Goal: Transaction & Acquisition: Purchase product/service

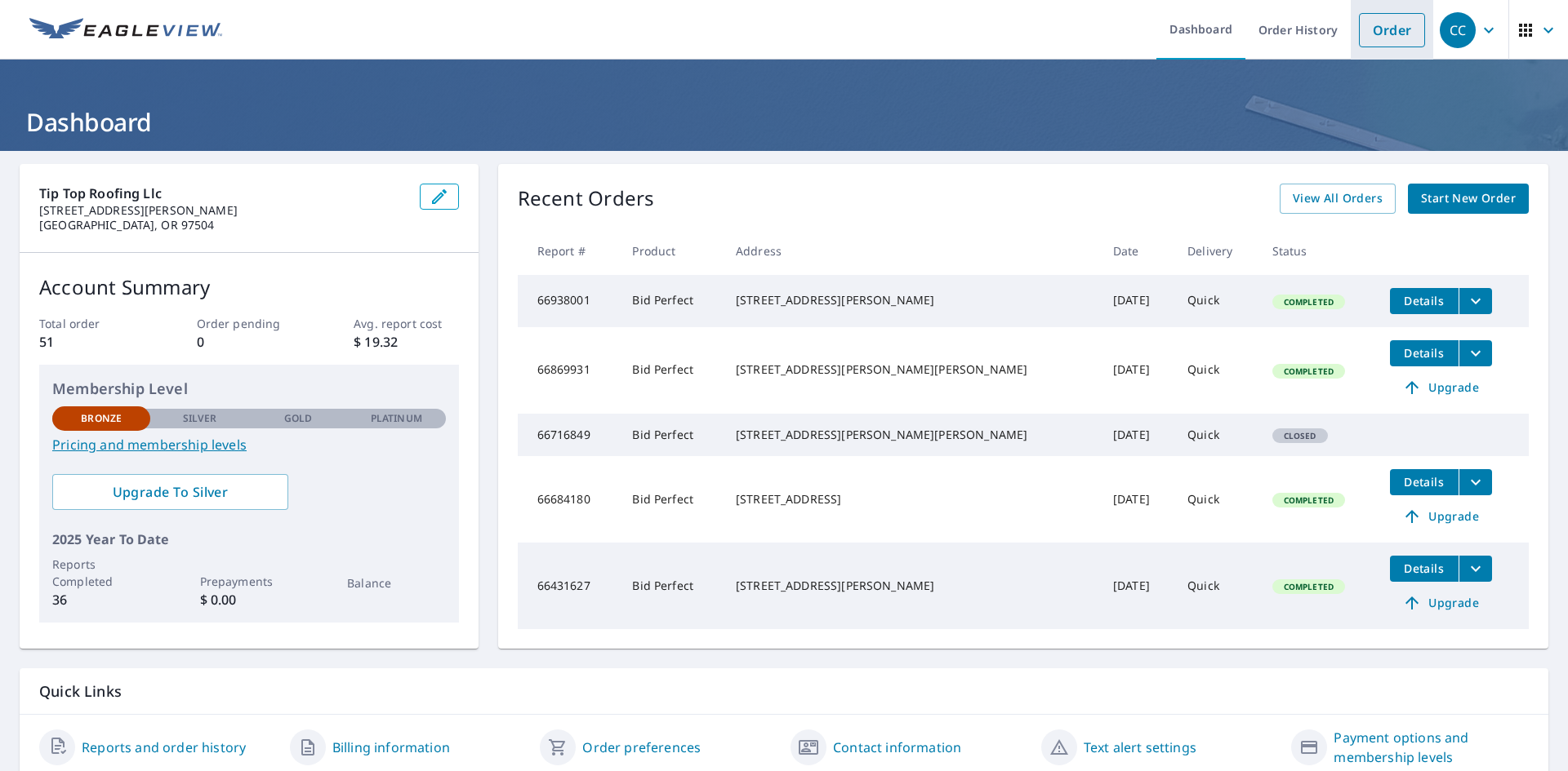
click at [758, 26] on link "Order" at bounding box center [1391, 30] width 66 height 34
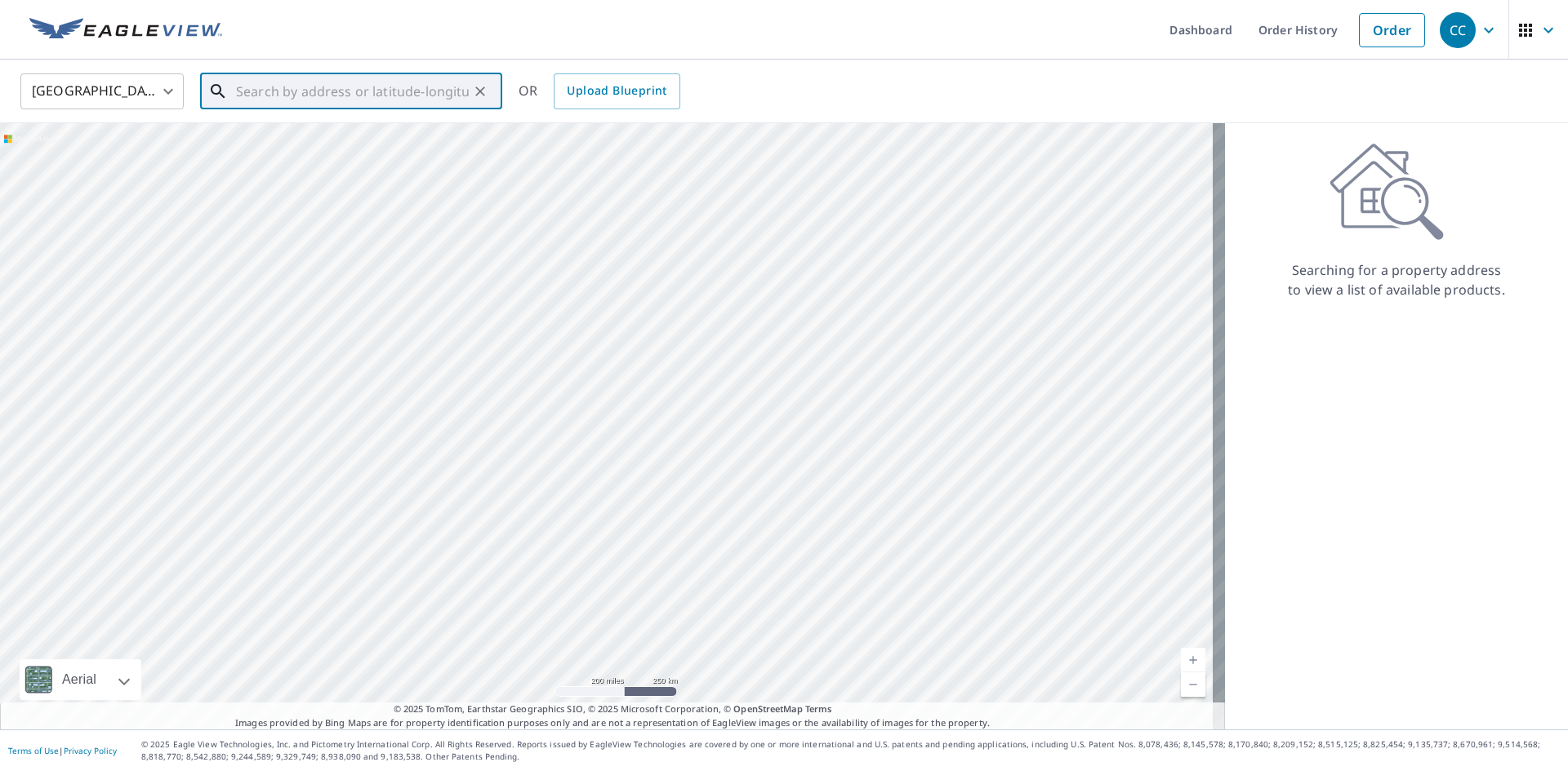
click at [396, 87] on input "text" at bounding box center [352, 91] width 233 height 46
click at [351, 93] on input "18977 highway 62 [GEOGRAPHIC_DATA]" at bounding box center [352, 91] width 233 height 46
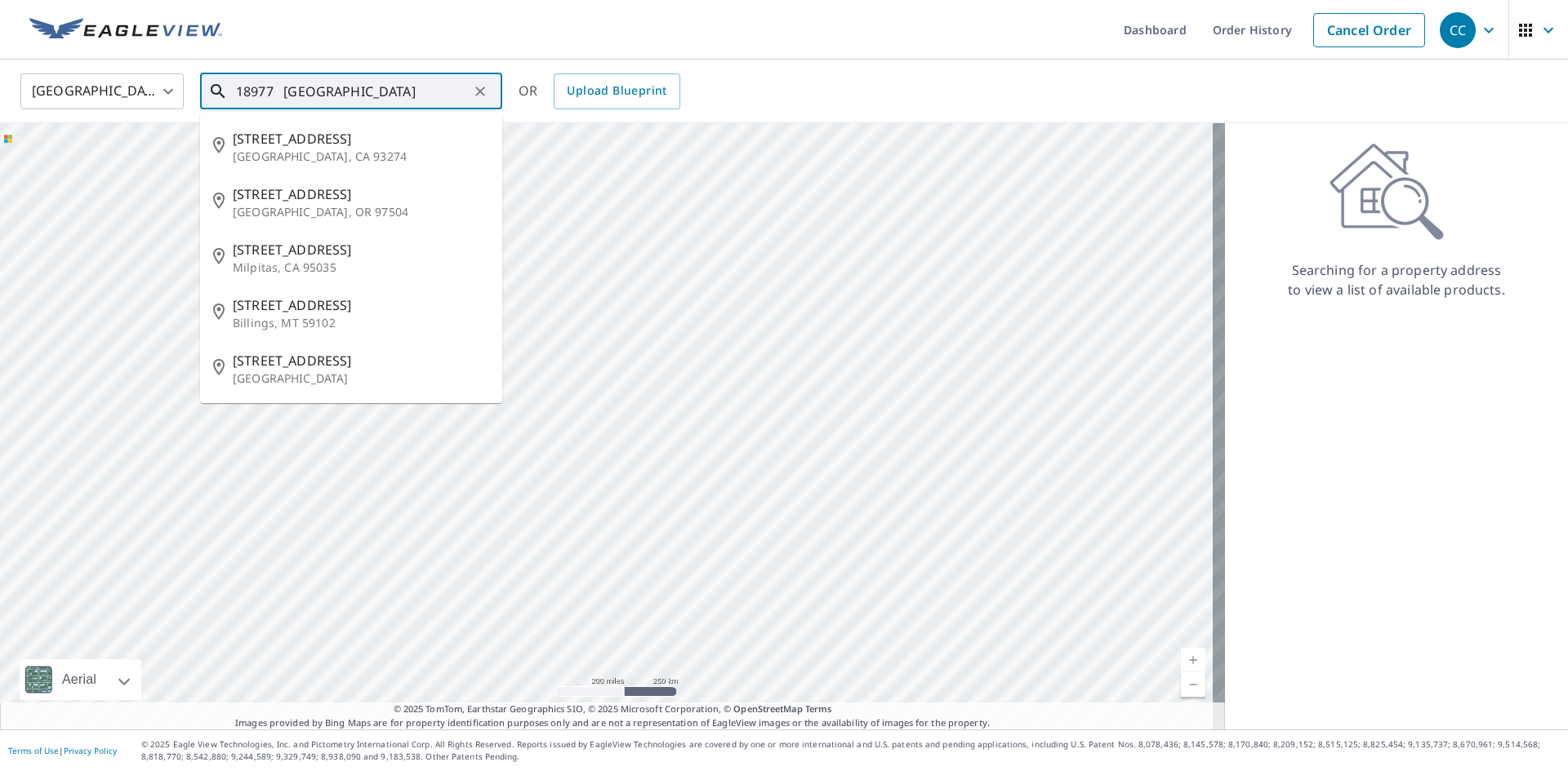
click at [401, 95] on input "18977 [GEOGRAPHIC_DATA]" at bounding box center [352, 91] width 233 height 46
click at [396, 88] on input "18977 [GEOGRAPHIC_DATA] hi" at bounding box center [352, 91] width 233 height 46
click at [353, 143] on span "18977 OR-62" at bounding box center [361, 139] width 256 height 19
type input "18977 OR-[STREET_ADDRESS]"
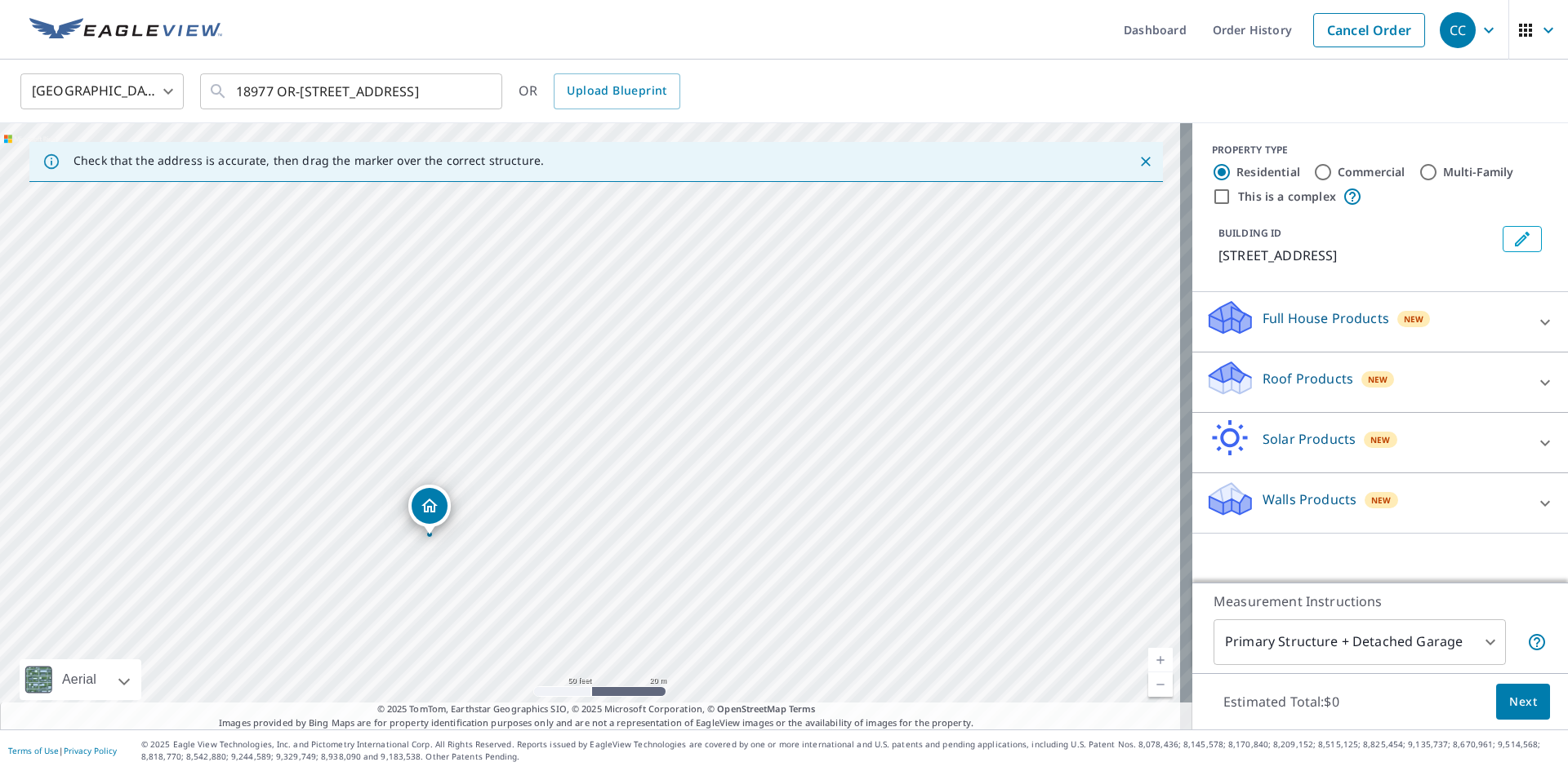
click at [758, 389] on p "Roof Products" at bounding box center [1308, 378] width 91 height 19
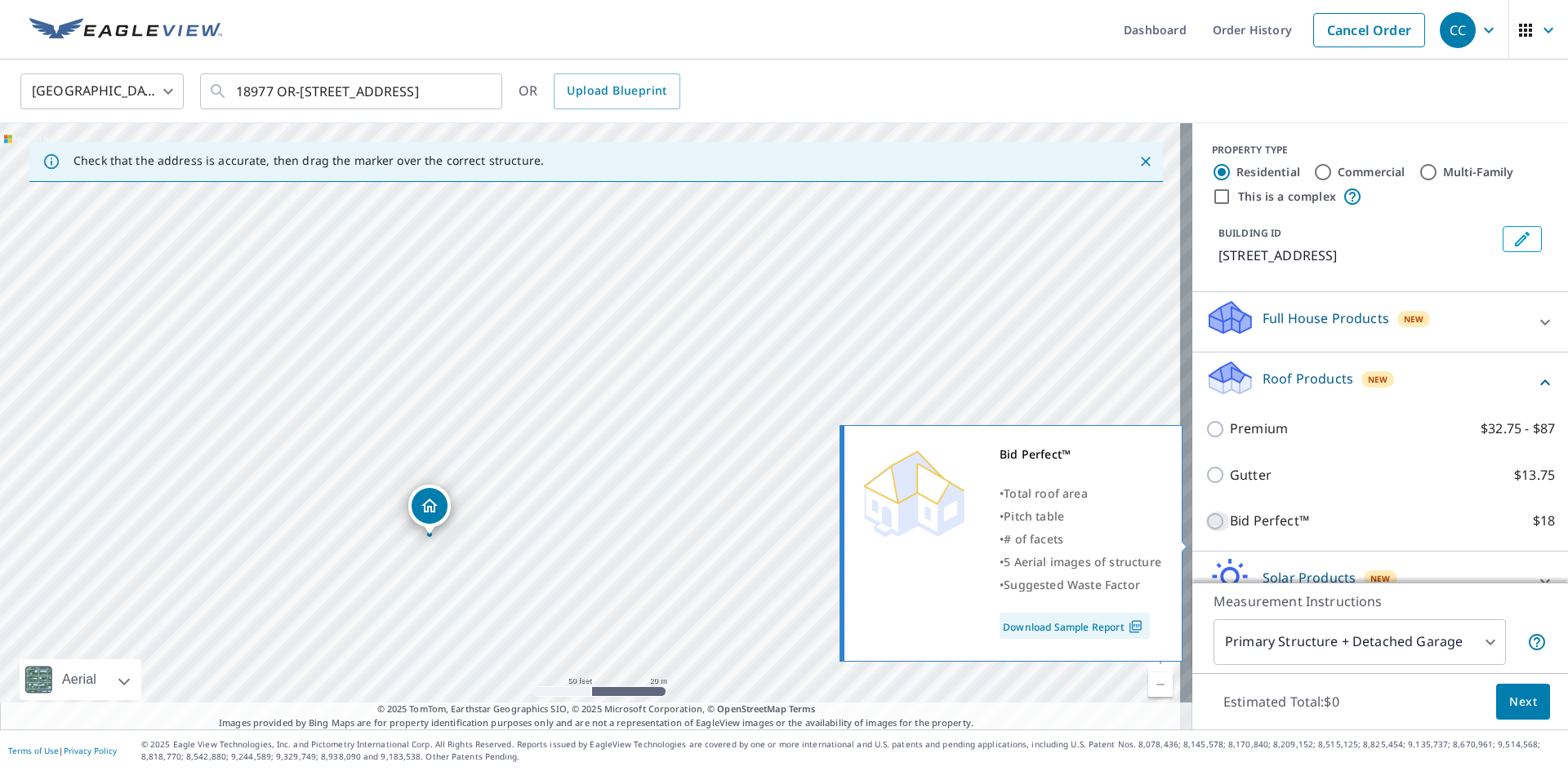
click at [758, 532] on input "Bid Perfect™ $18" at bounding box center [1216, 521] width 24 height 19
checkbox input "true"
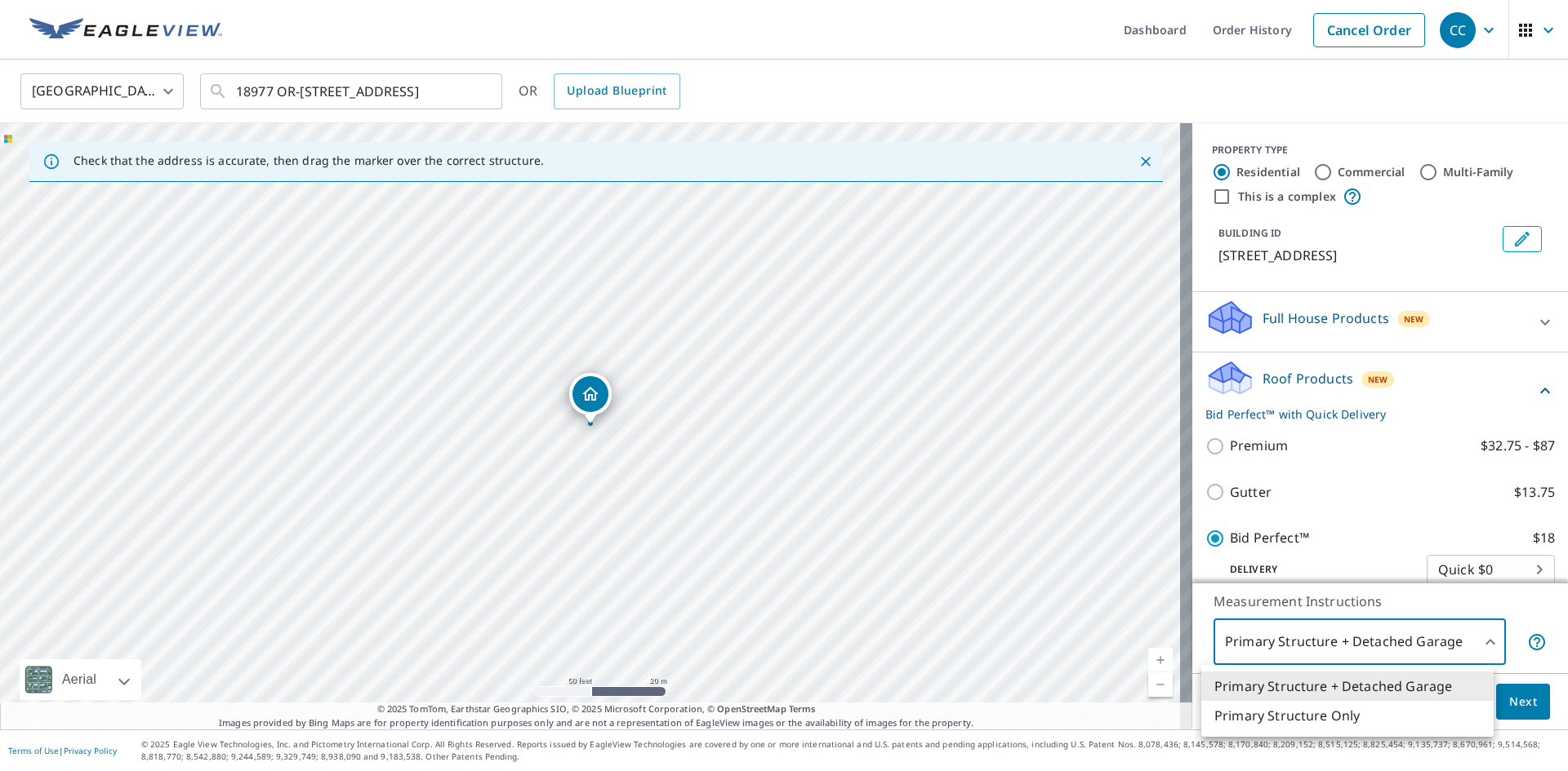
click at [758, 630] on body "CC CC Dashboard Order History Cancel Order CC [GEOGRAPHIC_DATA] [GEOGRAPHIC_DAT…" at bounding box center [784, 386] width 1568 height 771
click at [758, 717] on li "Primary Structure Only" at bounding box center [1348, 715] width 292 height 29
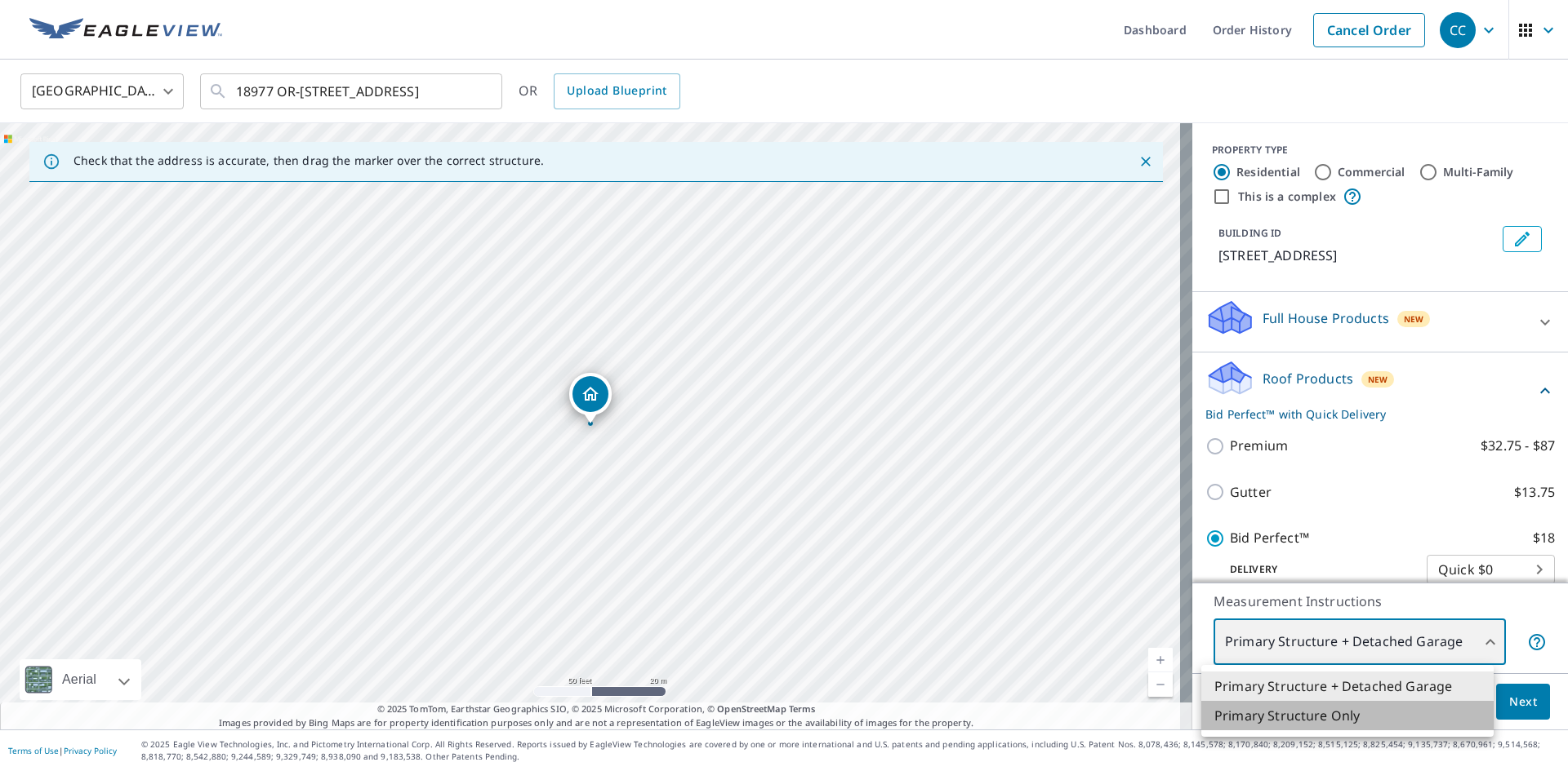
type input "2"
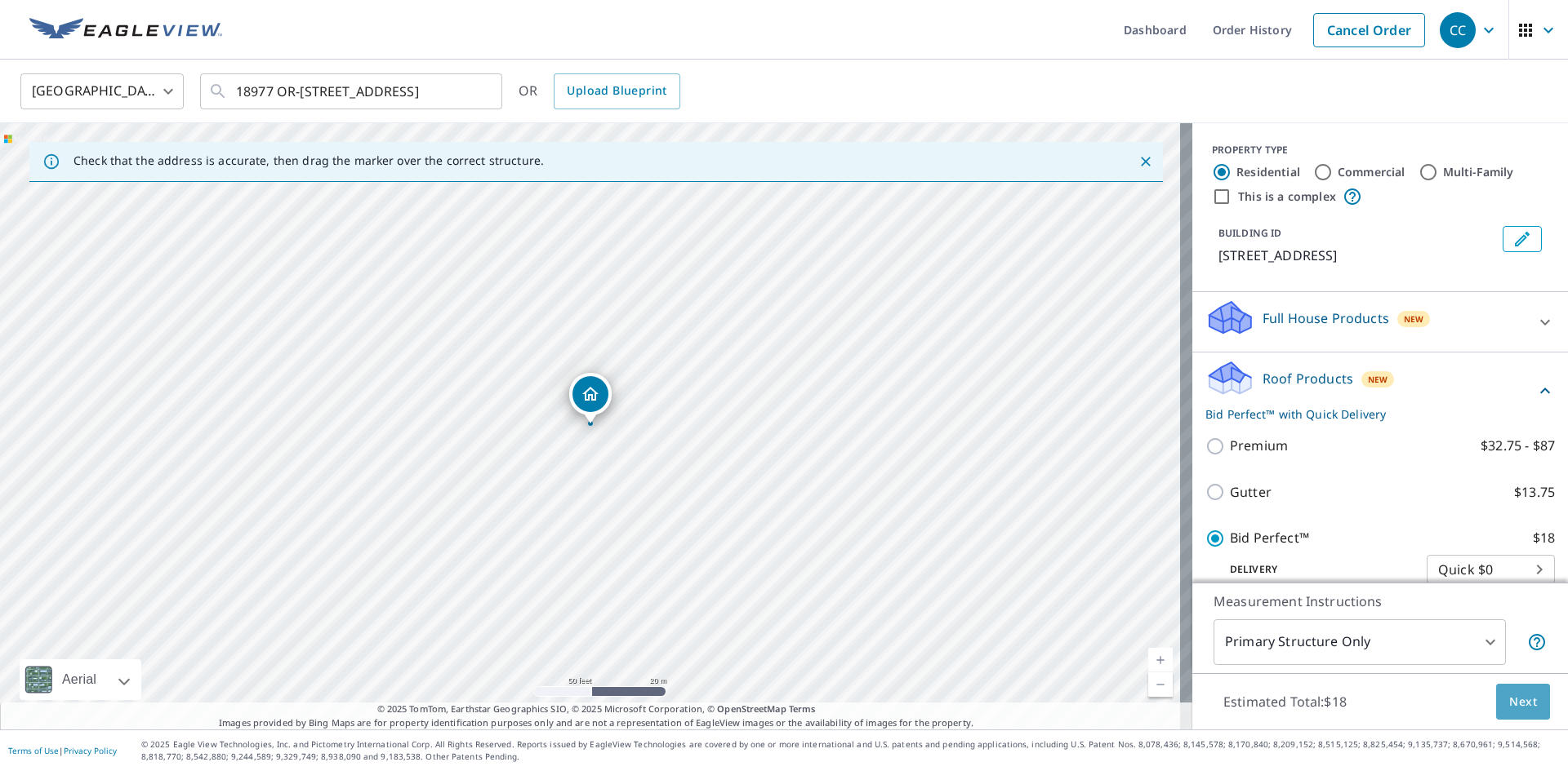
click at [758, 702] on span "Next" at bounding box center [1522, 702] width 28 height 20
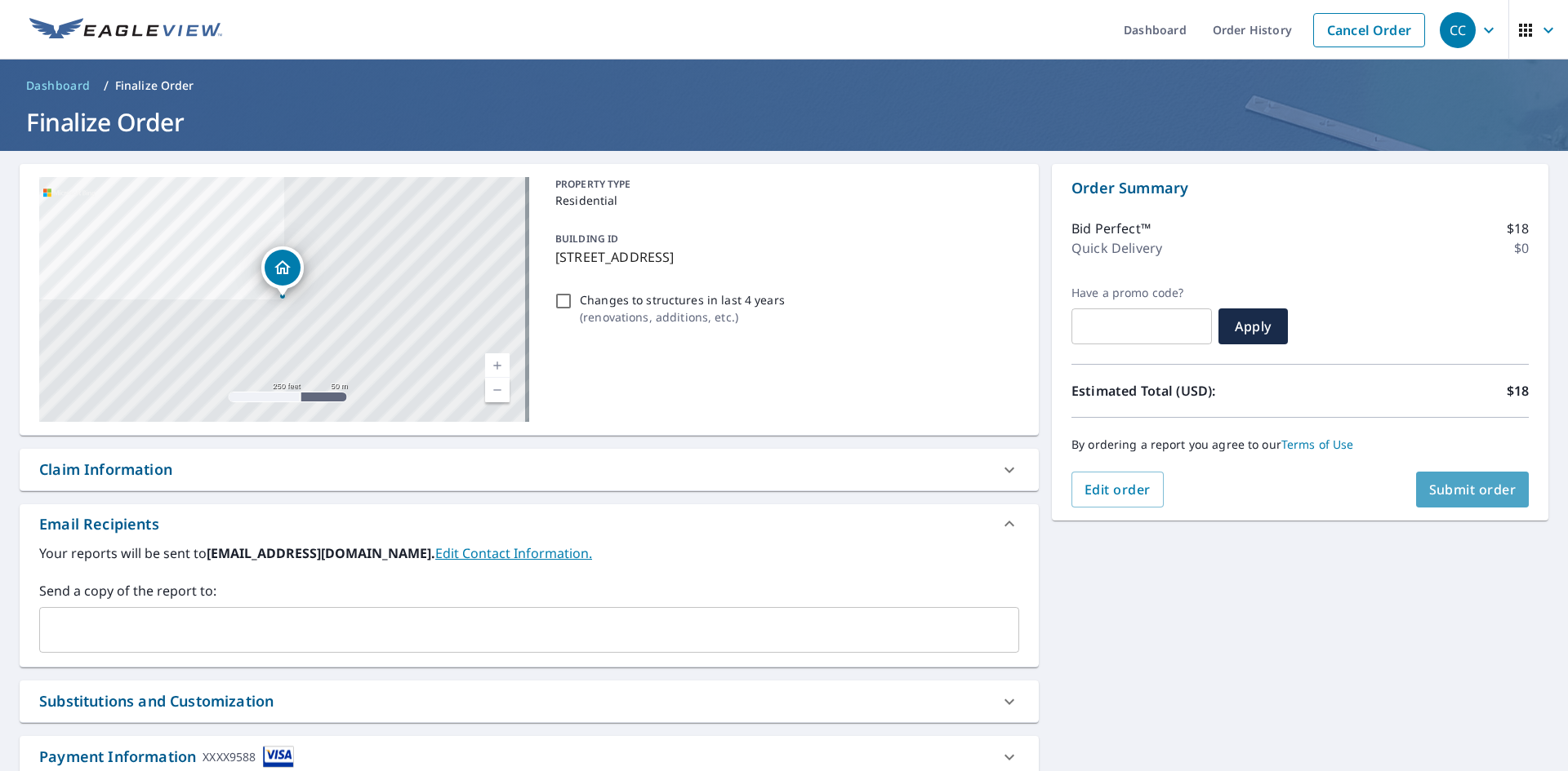
click at [758, 496] on span "Submit order" at bounding box center [1472, 490] width 88 height 18
